Goal: Browse casually

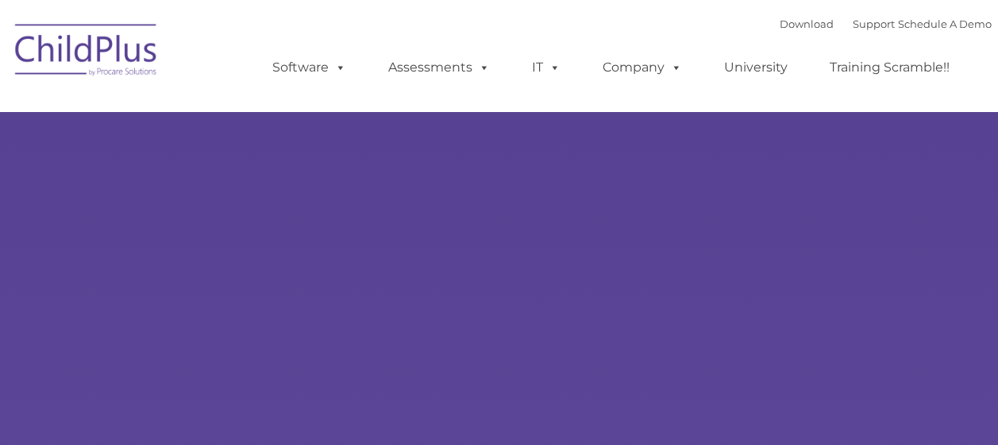
select select "MEDIUM"
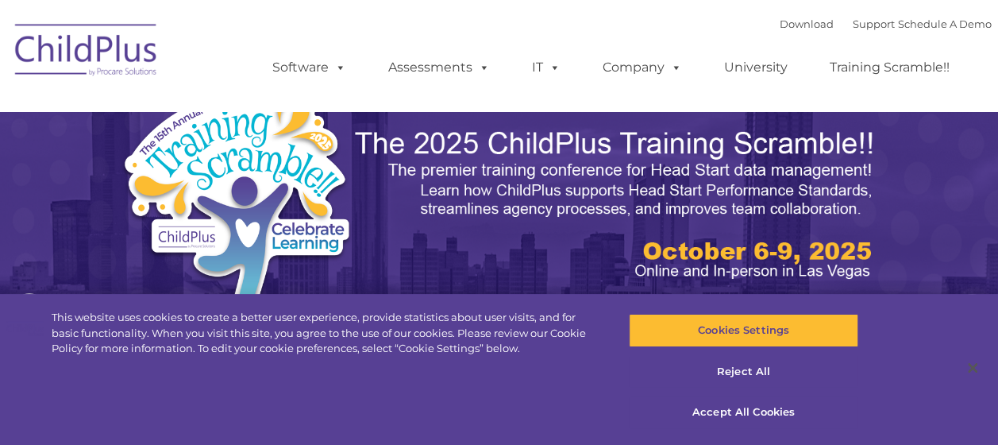
click at [556, 259] on img at bounding box center [616, 204] width 526 height 157
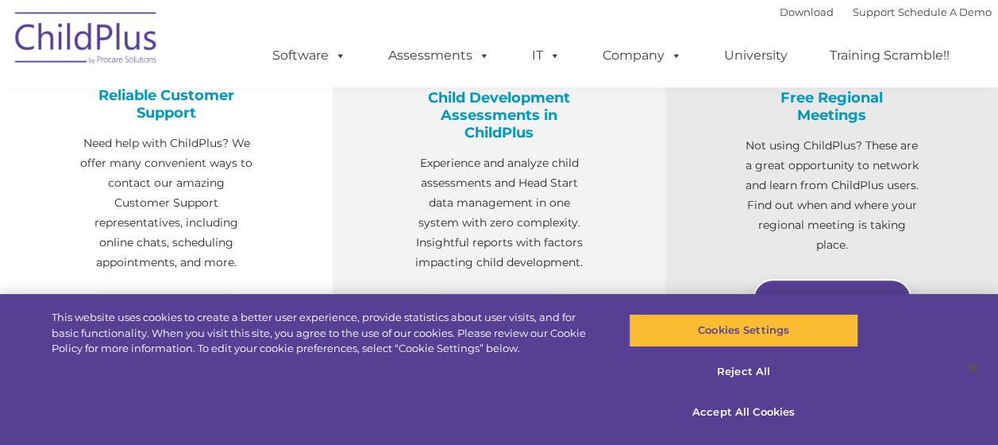
scroll to position [681, 0]
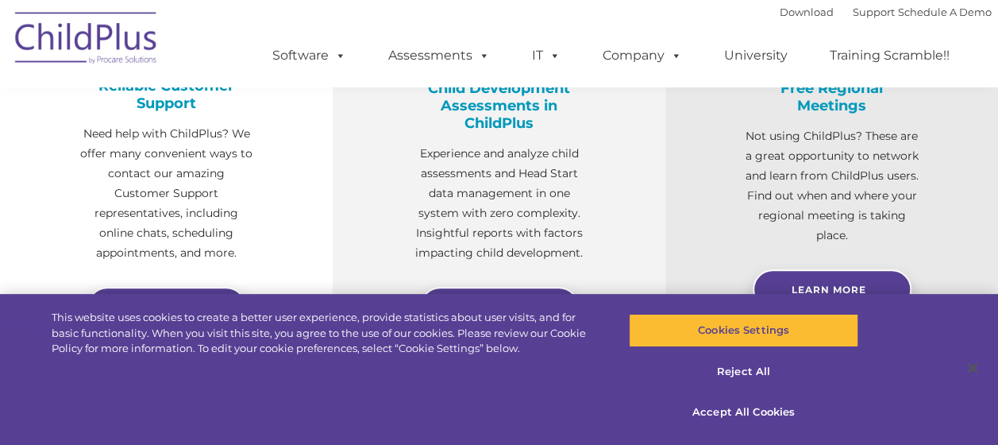
click at [684, 213] on div "Free Regional Meetings Not using ChildPlus? These are a great opportunity to ne…" at bounding box center [831, 172] width 333 height 468
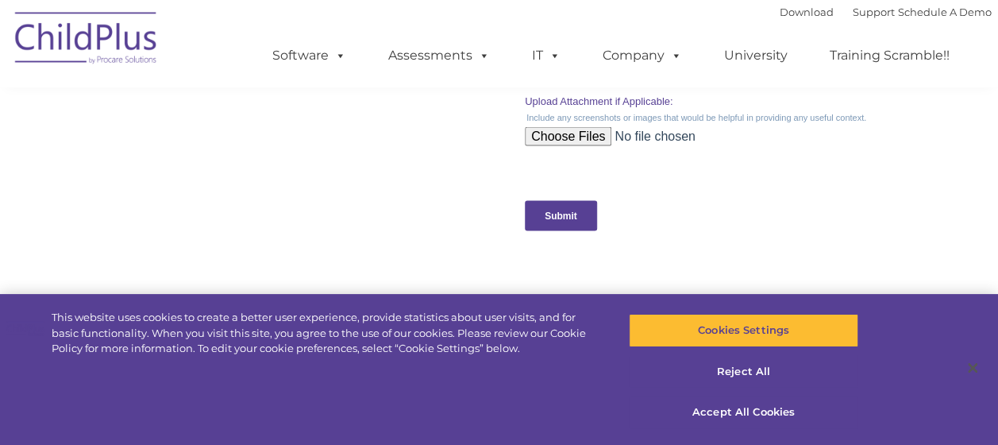
scroll to position [1655, 0]
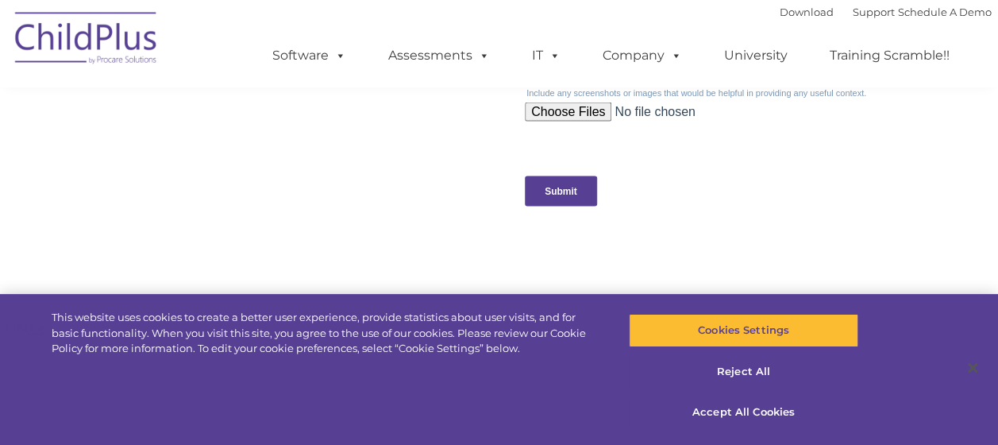
click at [60, 44] on img at bounding box center [86, 40] width 159 height 79
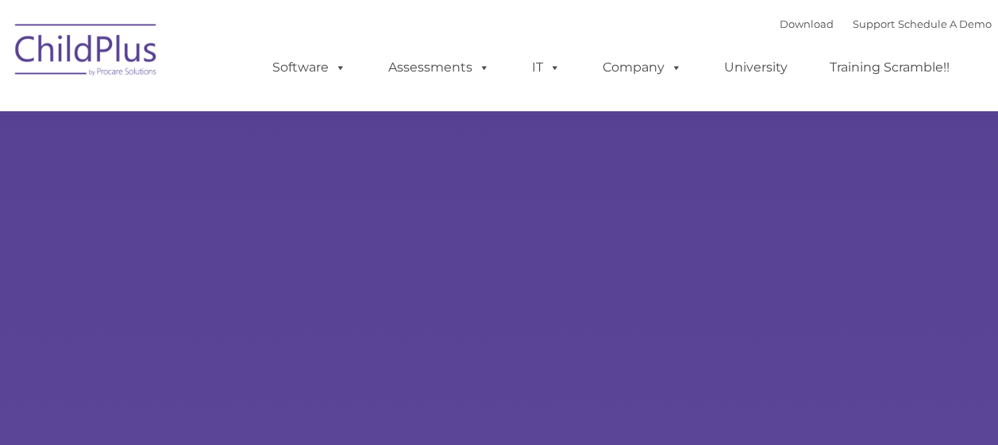
type input ""
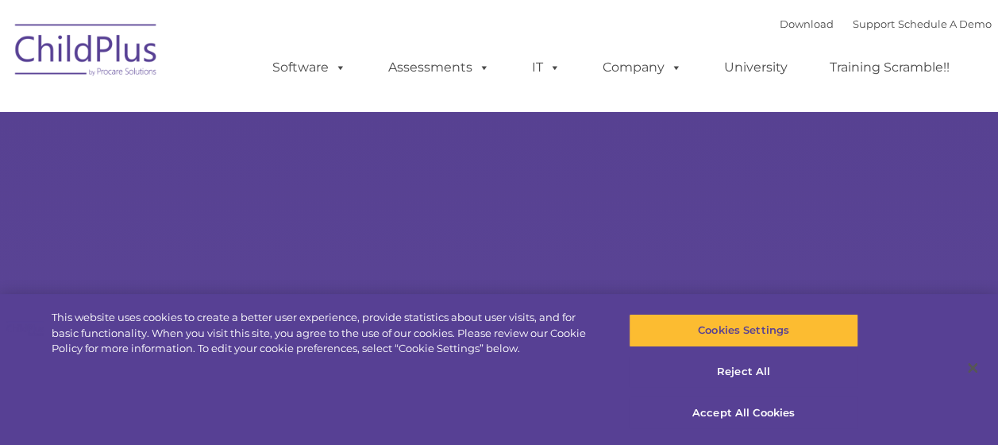
select select "MEDIUM"
